Goal: Information Seeking & Learning: Learn about a topic

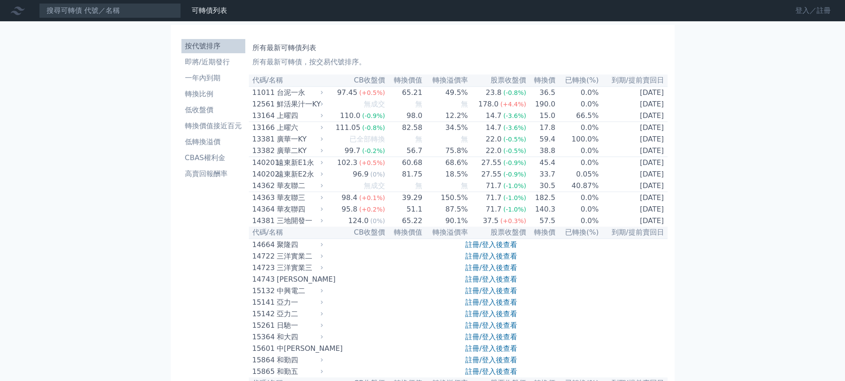
click at [802, 16] on link "登入／註冊" at bounding box center [813, 11] width 50 height 14
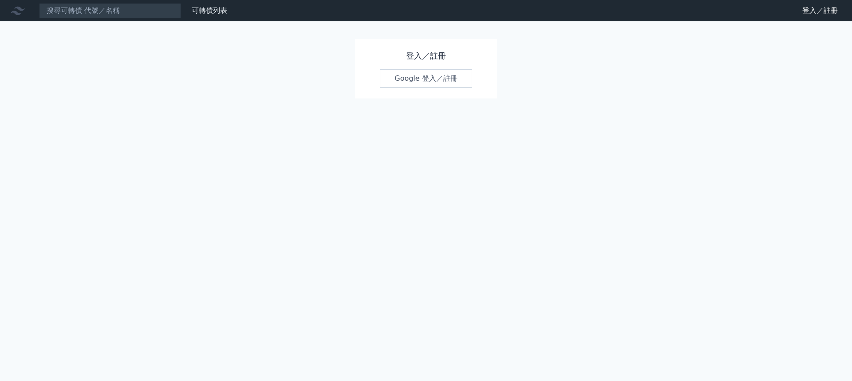
click at [447, 79] on link "Google 登入／註冊" at bounding box center [426, 78] width 92 height 19
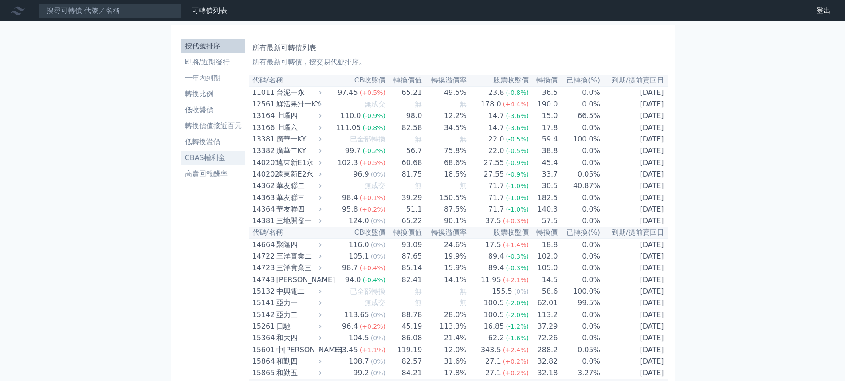
click at [211, 154] on li "CBAS權利金" at bounding box center [213, 158] width 64 height 11
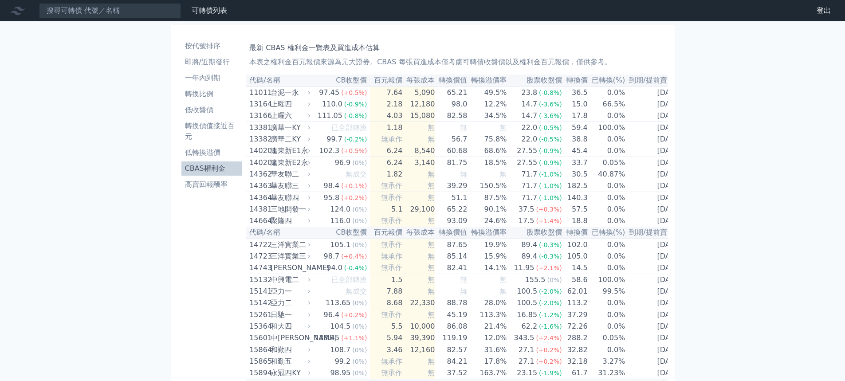
click at [200, 162] on link "CBAS權利金" at bounding box center [211, 168] width 61 height 14
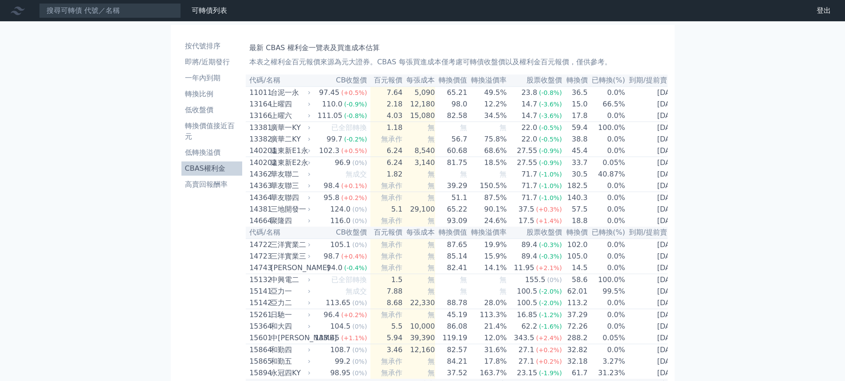
click at [200, 162] on link "CBAS權利金" at bounding box center [211, 168] width 61 height 14
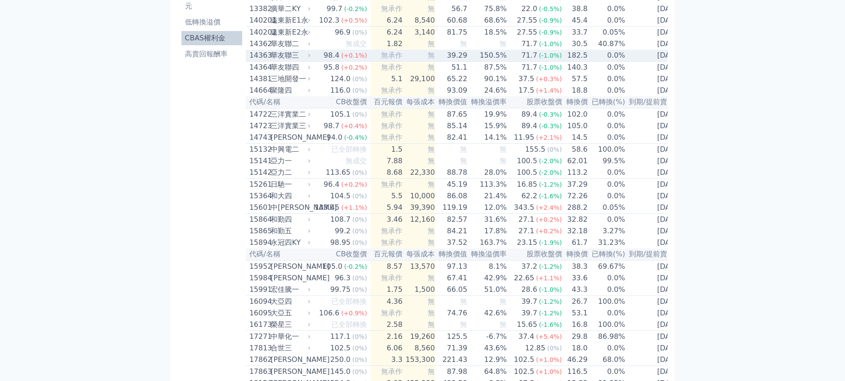
scroll to position [44, 0]
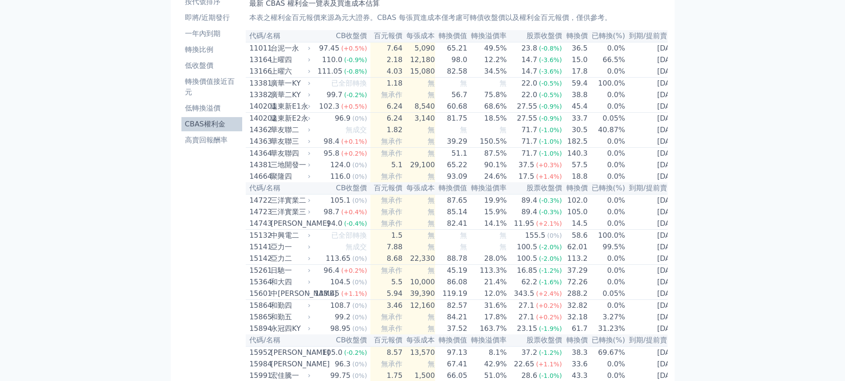
click at [387, 36] on th "百元報價" at bounding box center [386, 36] width 32 height 12
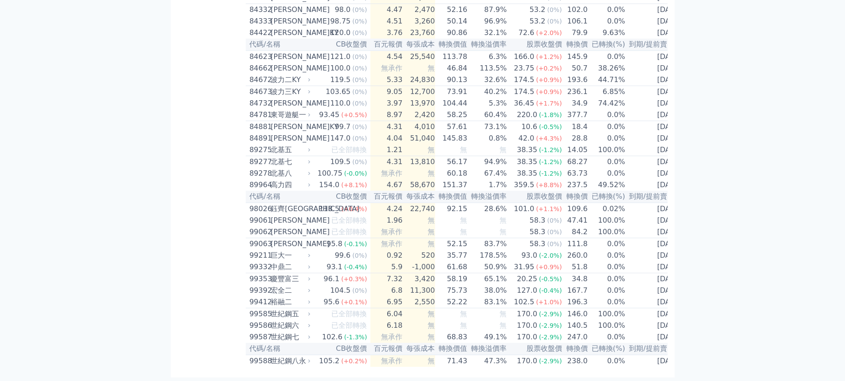
scroll to position [4834, 0]
